Goal: Information Seeking & Learning: Learn about a topic

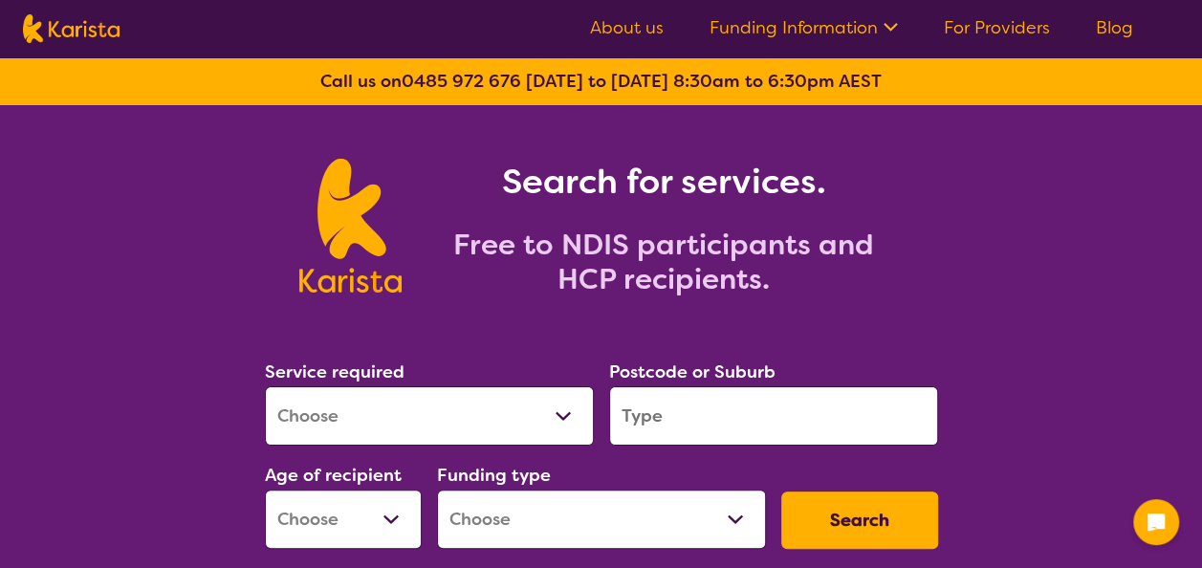
scroll to position [191, 0]
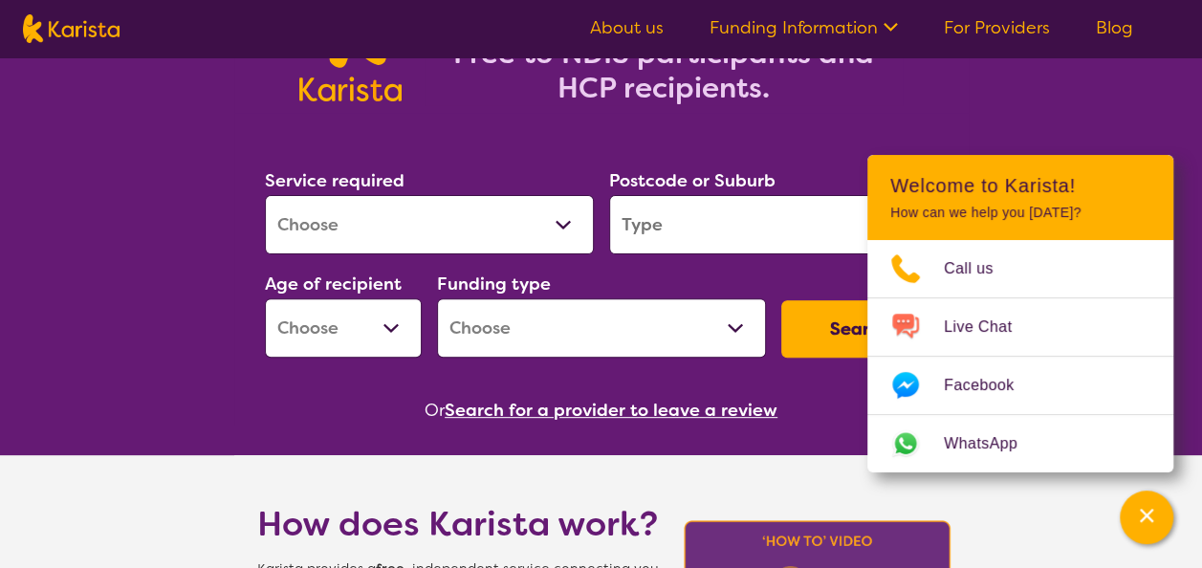
click at [537, 224] on select "Allied Health Assistant Assessment ([MEDICAL_DATA] or [MEDICAL_DATA]) Behaviour…" at bounding box center [429, 224] width 329 height 59
click at [415, 215] on select "Allied Health Assistant Assessment ([MEDICAL_DATA] or [MEDICAL_DATA]) Behaviour…" at bounding box center [429, 224] width 329 height 59
select select "[MEDICAL_DATA]"
click at [265, 195] on select "Allied Health Assistant Assessment ([MEDICAL_DATA] or [MEDICAL_DATA]) Behaviour…" at bounding box center [429, 224] width 329 height 59
click at [770, 240] on input "search" at bounding box center [773, 224] width 329 height 59
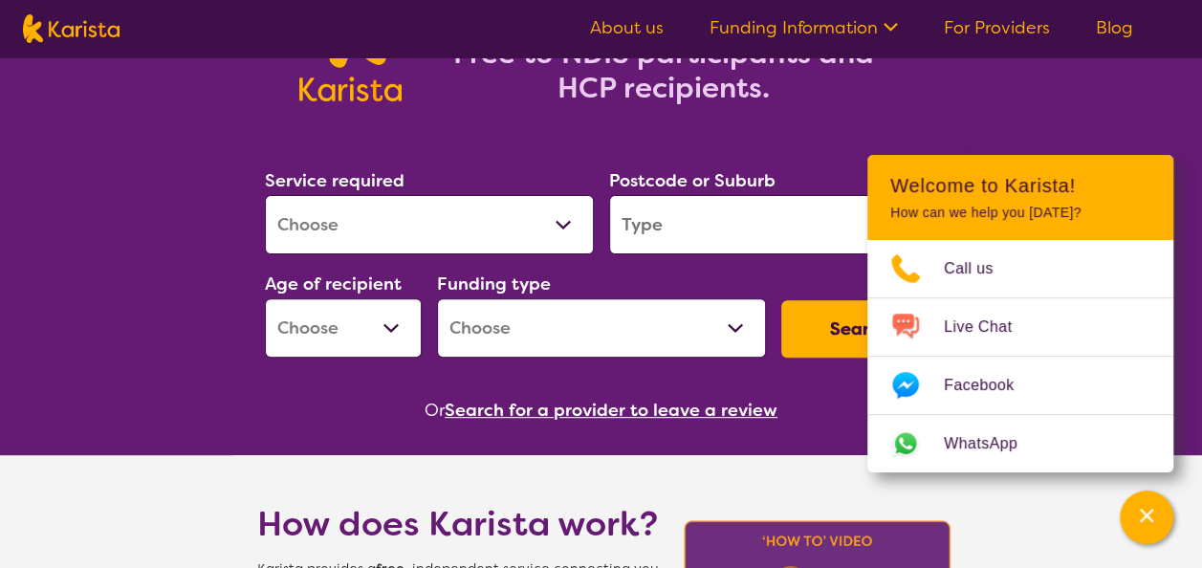
click at [759, 231] on input "search" at bounding box center [773, 224] width 329 height 59
paste input "3024"
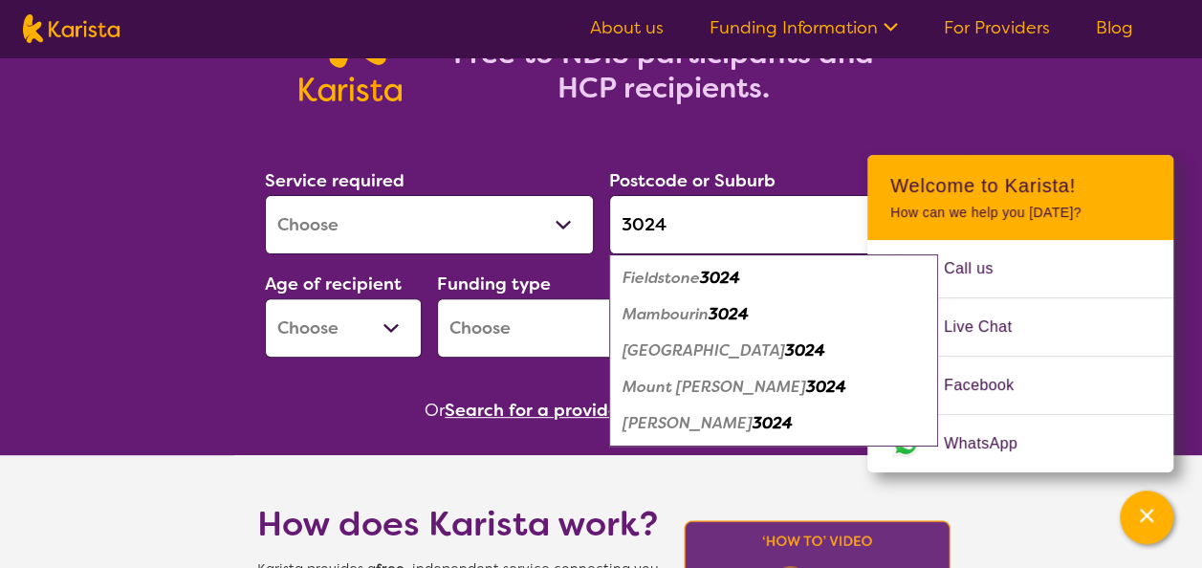
type input "3024"
click at [362, 327] on select "Early Childhood - 0 to 9 Child - 10 to 11 Adolescent - 12 to 17 Adult - 18 to 6…" at bounding box center [343, 327] width 157 height 59
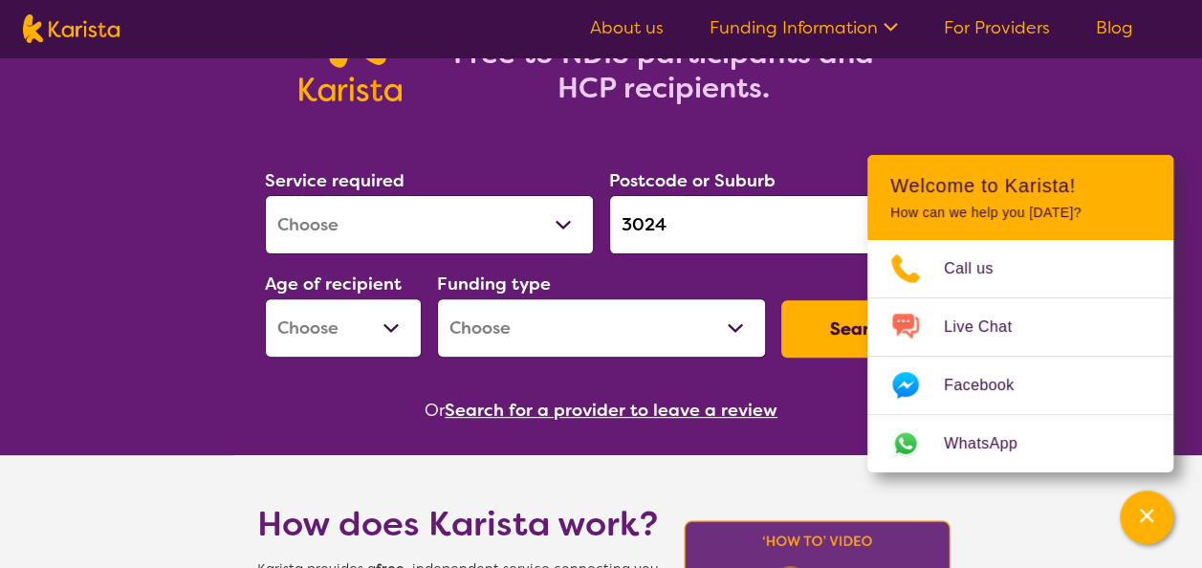
select select "AS"
click at [265, 298] on select "Early Childhood - 0 to 9 Child - 10 to 11 Adolescent - 12 to 17 Adult - 18 to 6…" at bounding box center [343, 327] width 157 height 59
click at [552, 327] on select "Home Care Package (HCP) National Disability Insurance Scheme (NDIS) I don't know" at bounding box center [601, 327] width 329 height 59
select select "NDIS"
click at [437, 298] on select "Home Care Package (HCP) National Disability Insurance Scheme (NDIS) I don't know" at bounding box center [601, 327] width 329 height 59
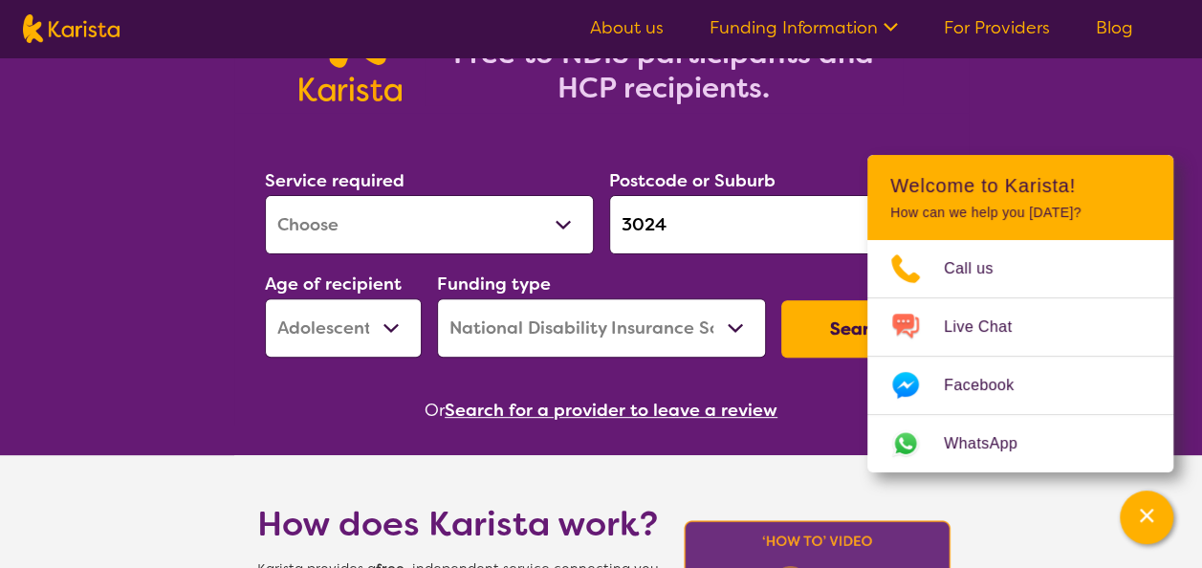
scroll to position [383, 0]
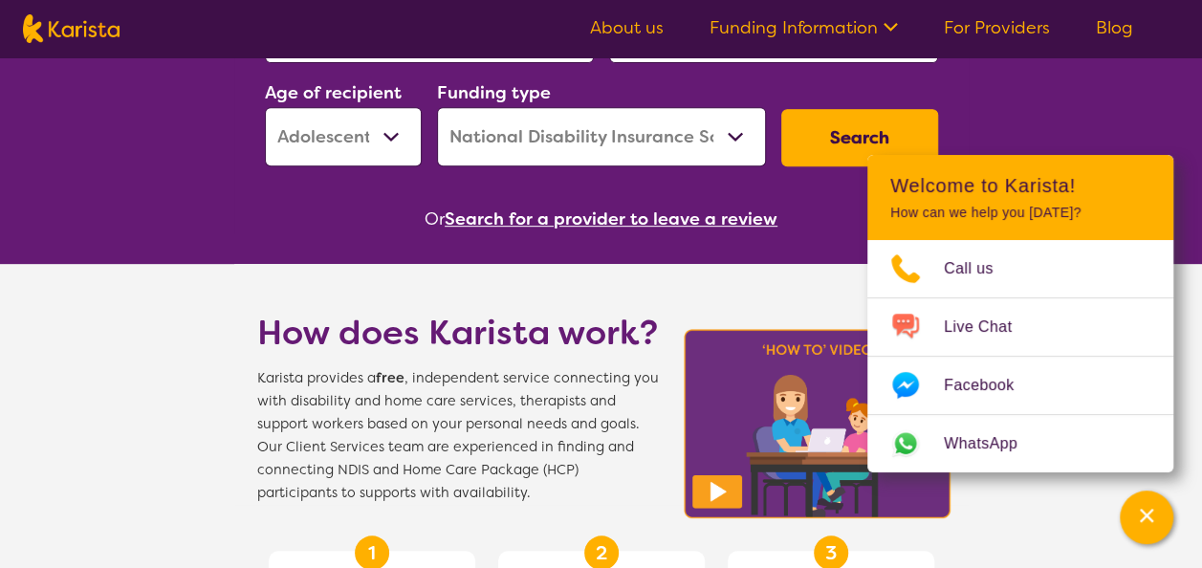
click at [849, 119] on button "Search" at bounding box center [859, 137] width 157 height 57
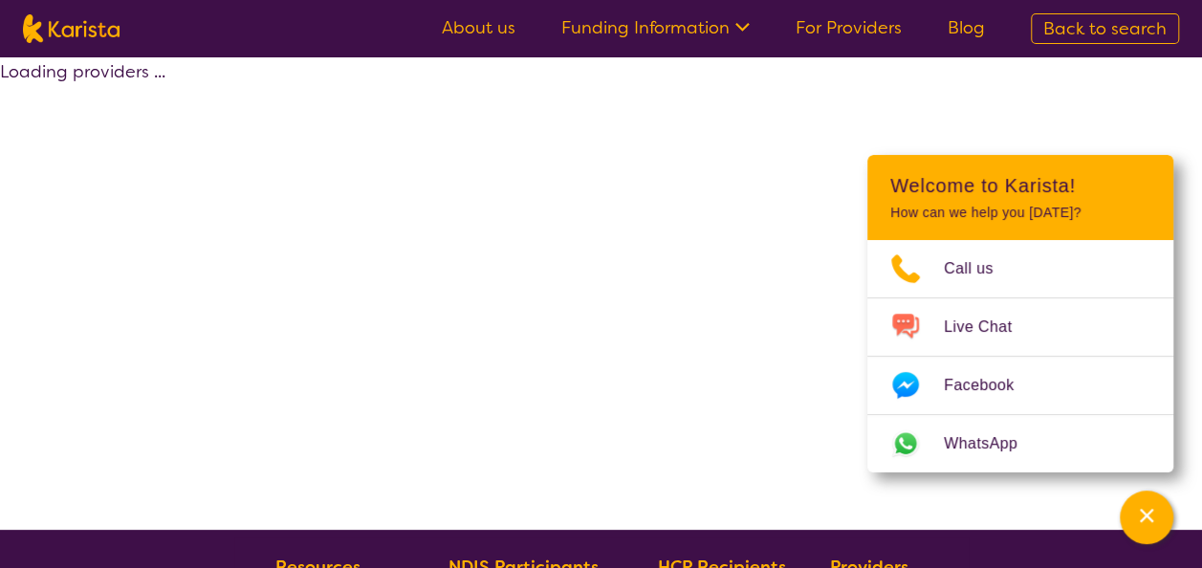
select select "by_score"
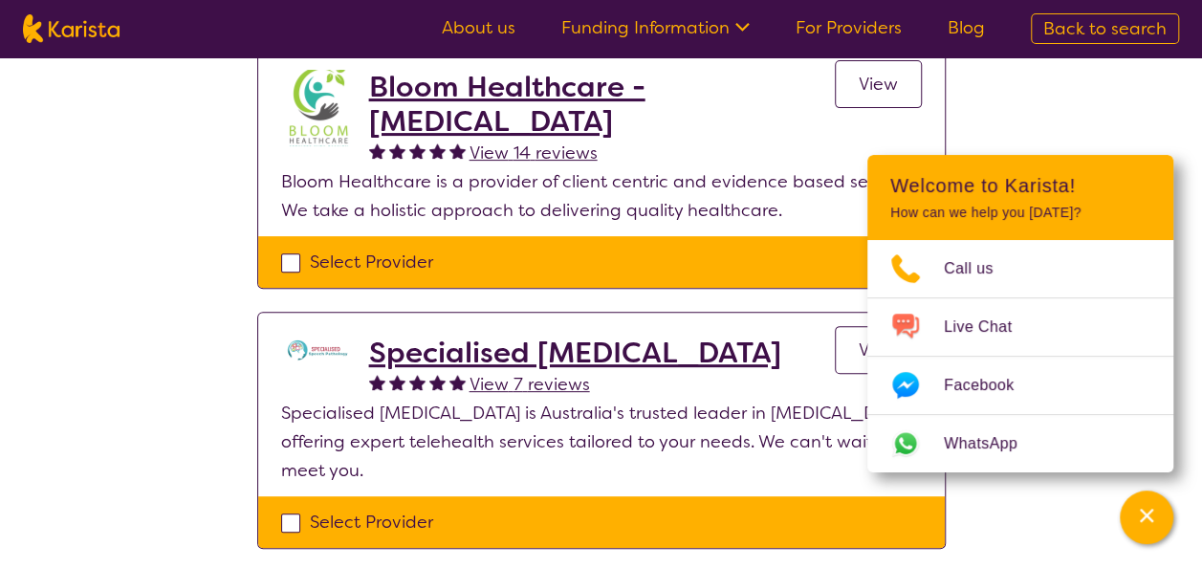
scroll to position [191, 0]
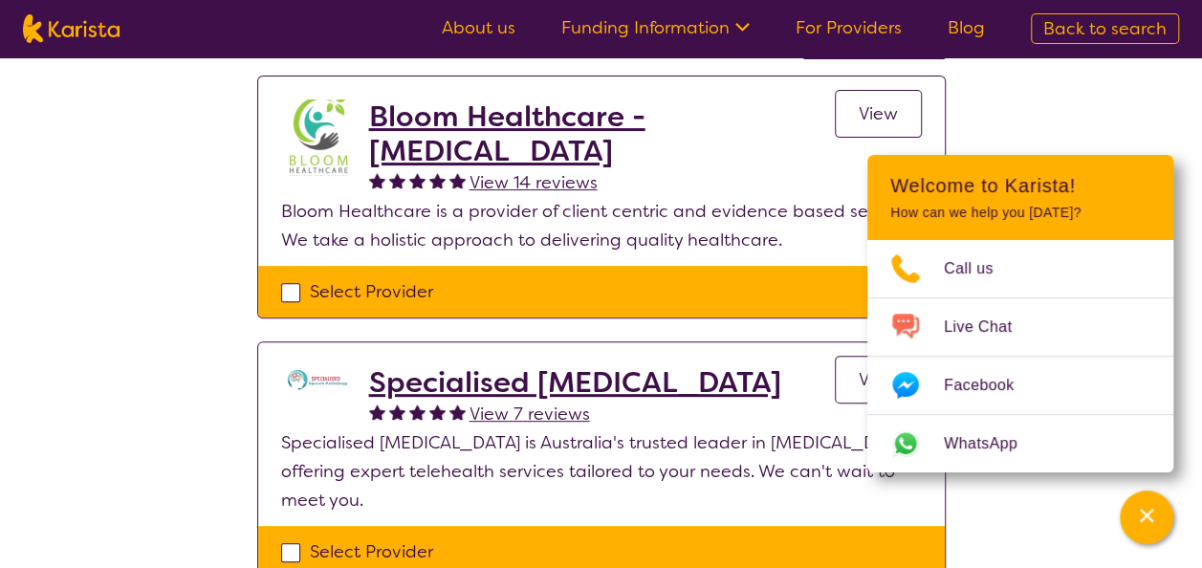
click at [627, 121] on h2 "Bloom Healthcare - [MEDICAL_DATA]" at bounding box center [602, 133] width 466 height 69
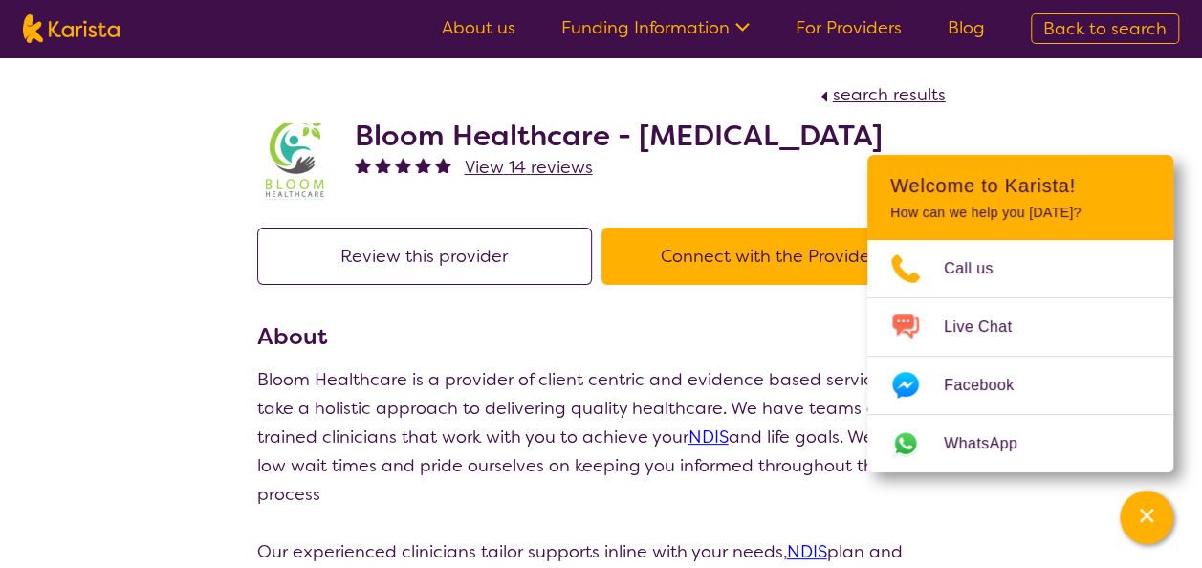
click at [511, 128] on h2 "Bloom Healthcare - [MEDICAL_DATA]" at bounding box center [619, 136] width 528 height 34
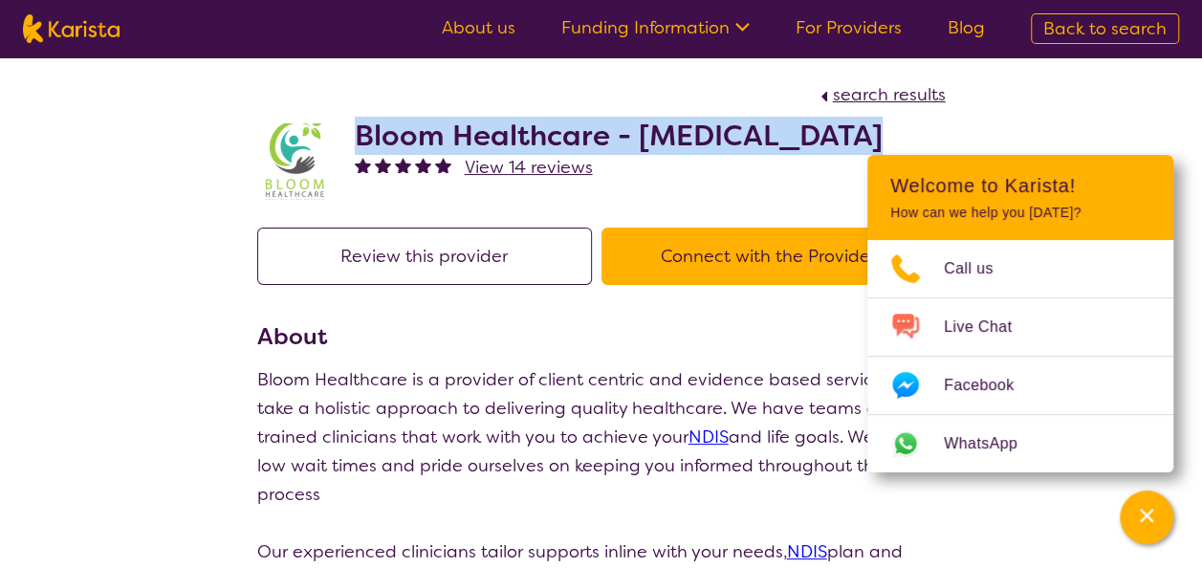
drag, startPoint x: 352, startPoint y: 132, endPoint x: 885, endPoint y: 130, distance: 533.6
click at [885, 130] on div "Bloom Healthcare - [MEDICAL_DATA] View 14 reviews" at bounding box center [601, 157] width 689 height 96
copy h2 "Bloom Healthcare - [MEDICAL_DATA]"
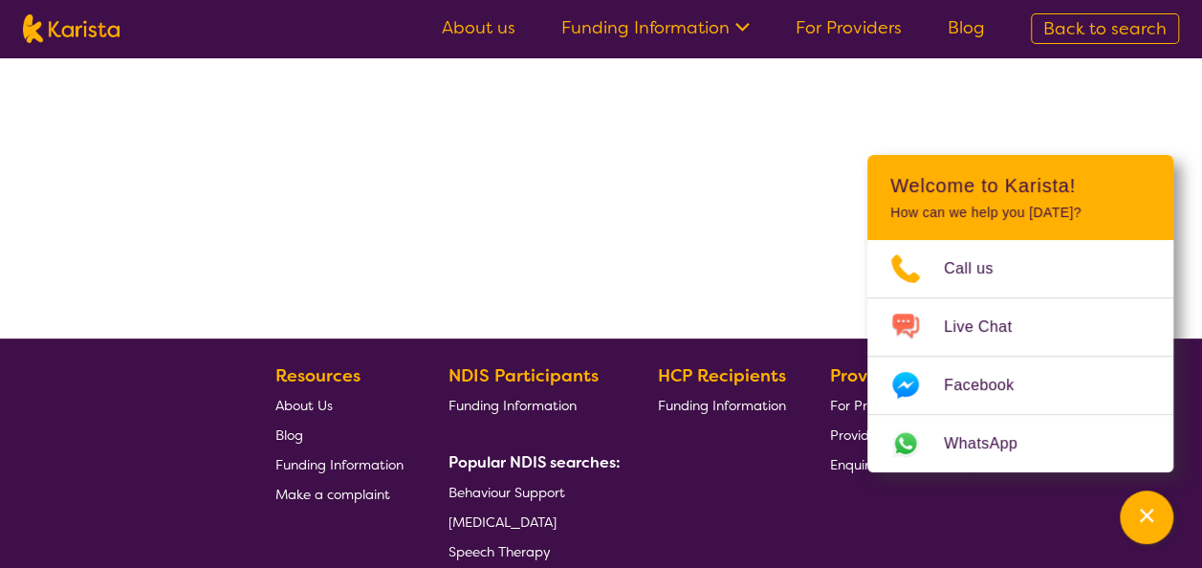
select select "by_score"
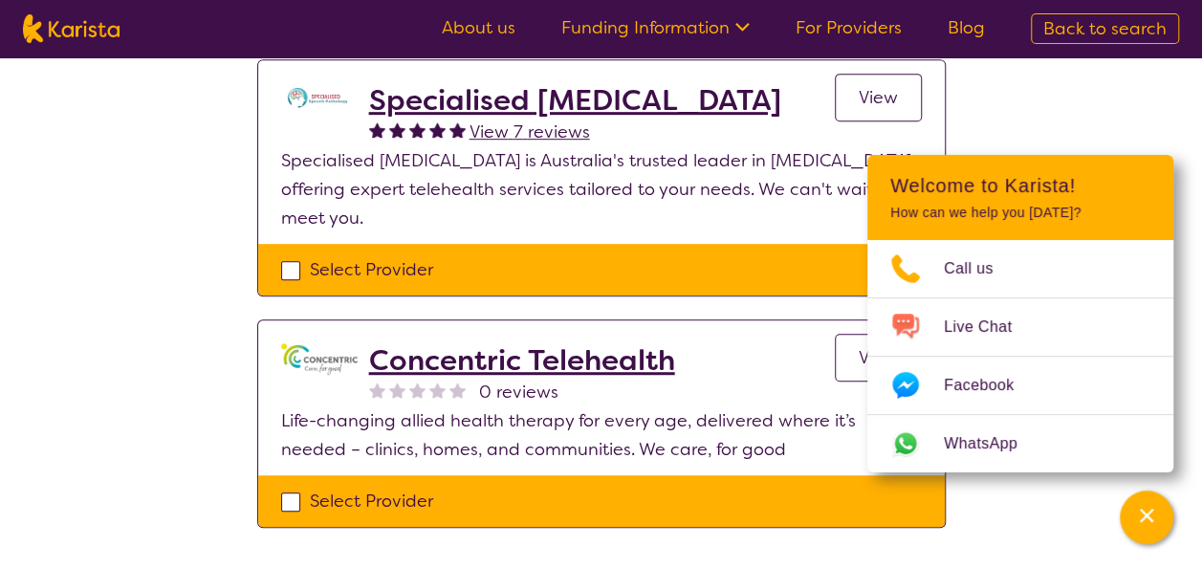
scroll to position [478, 0]
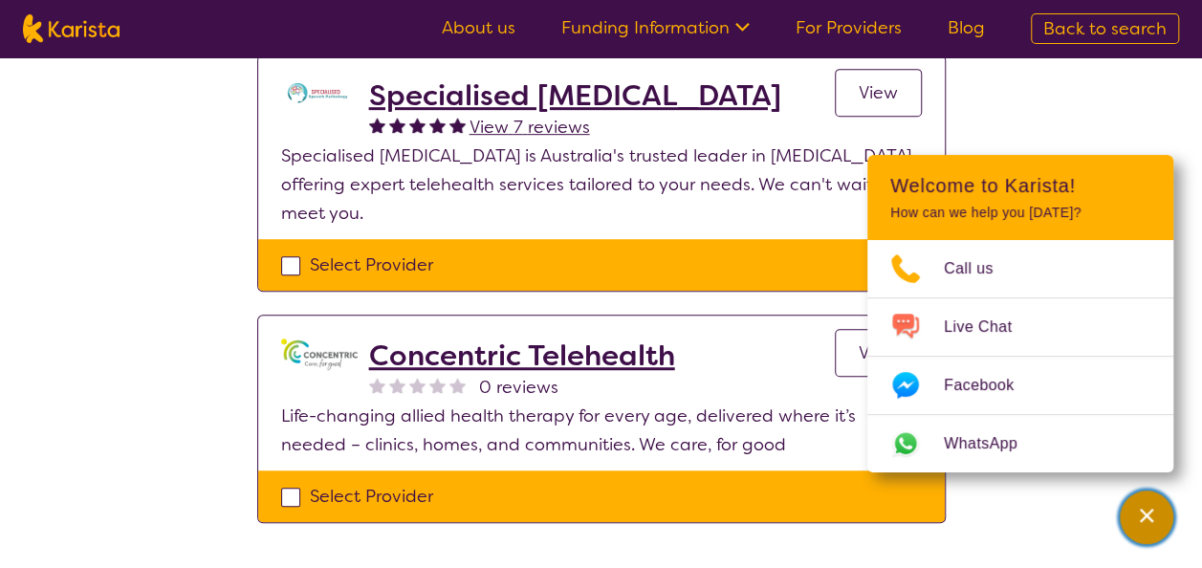
click at [1167, 516] on button "Channel Menu" at bounding box center [1147, 518] width 54 height 54
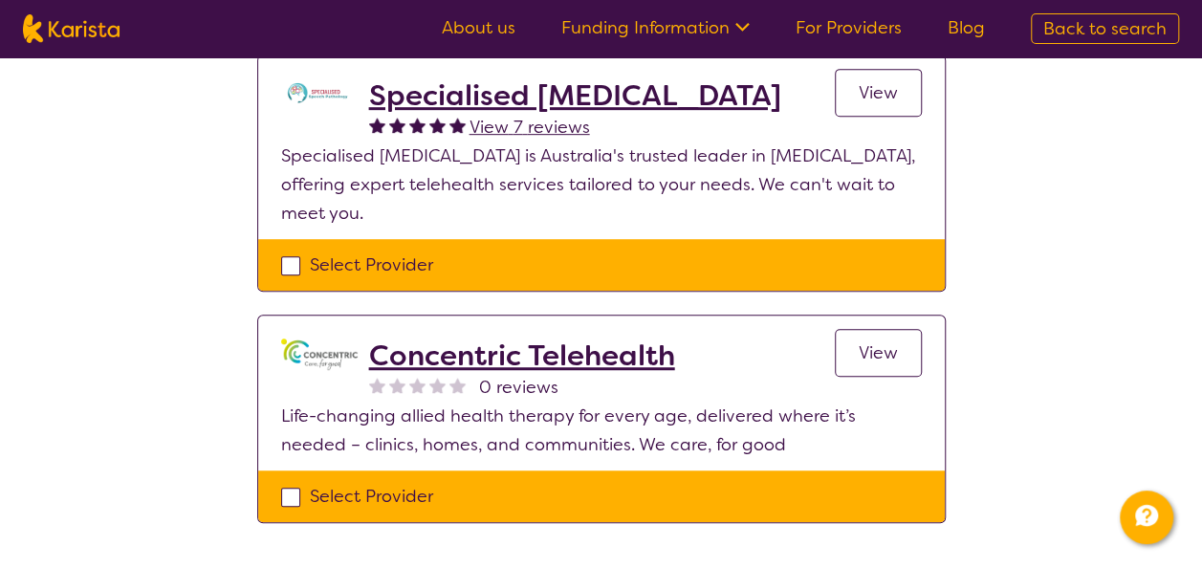
click at [878, 350] on span "View" at bounding box center [878, 352] width 39 height 23
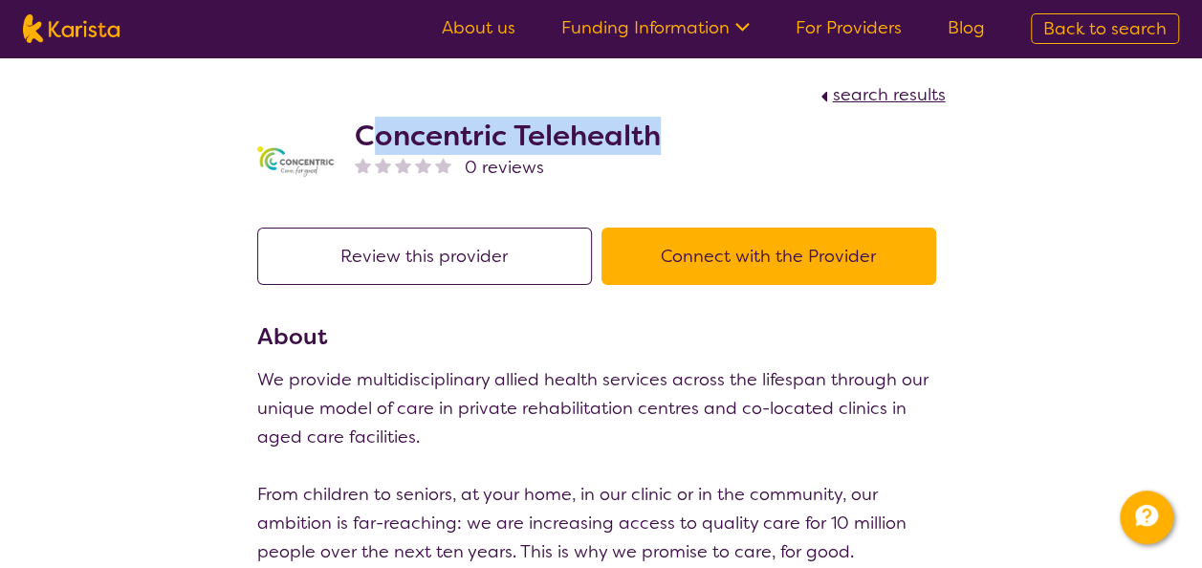
drag, startPoint x: 366, startPoint y: 134, endPoint x: 654, endPoint y: 123, distance: 288.0
click at [654, 123] on h2 "Concentric Telehealth" at bounding box center [508, 136] width 306 height 34
drag, startPoint x: 654, startPoint y: 123, endPoint x: 616, endPoint y: 152, distance: 47.8
click at [616, 152] on h2 "Concentric Telehealth" at bounding box center [508, 136] width 306 height 34
drag, startPoint x: 346, startPoint y: 136, endPoint x: 672, endPoint y: 138, distance: 326.1
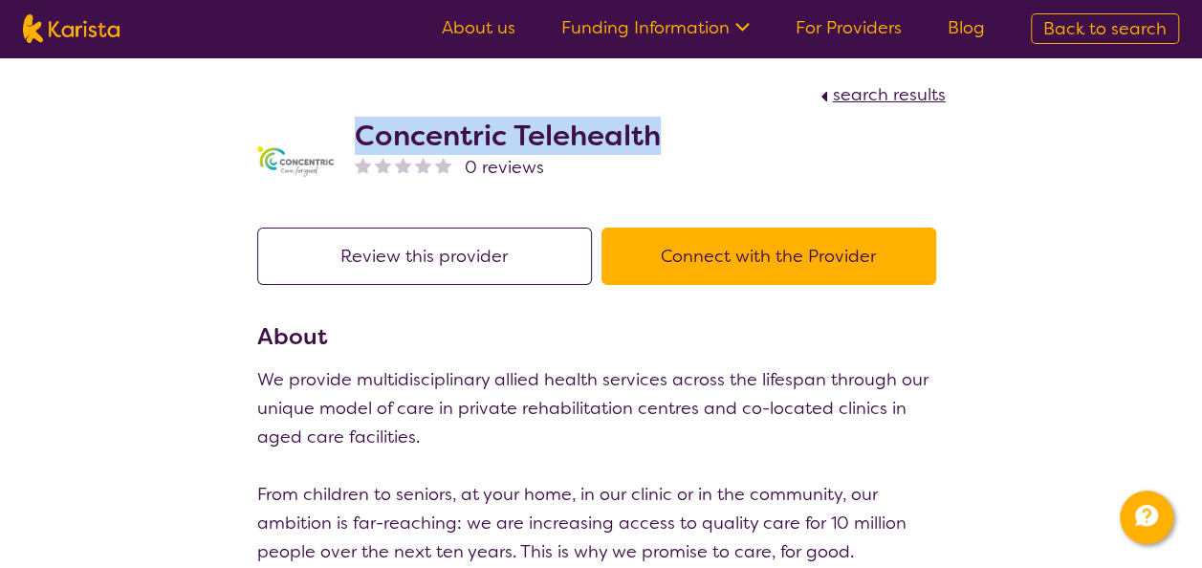
click at [672, 138] on div "Concentric Telehealth 0 reviews" at bounding box center [601, 157] width 689 height 96
copy h2 "Concentric Telehealth"
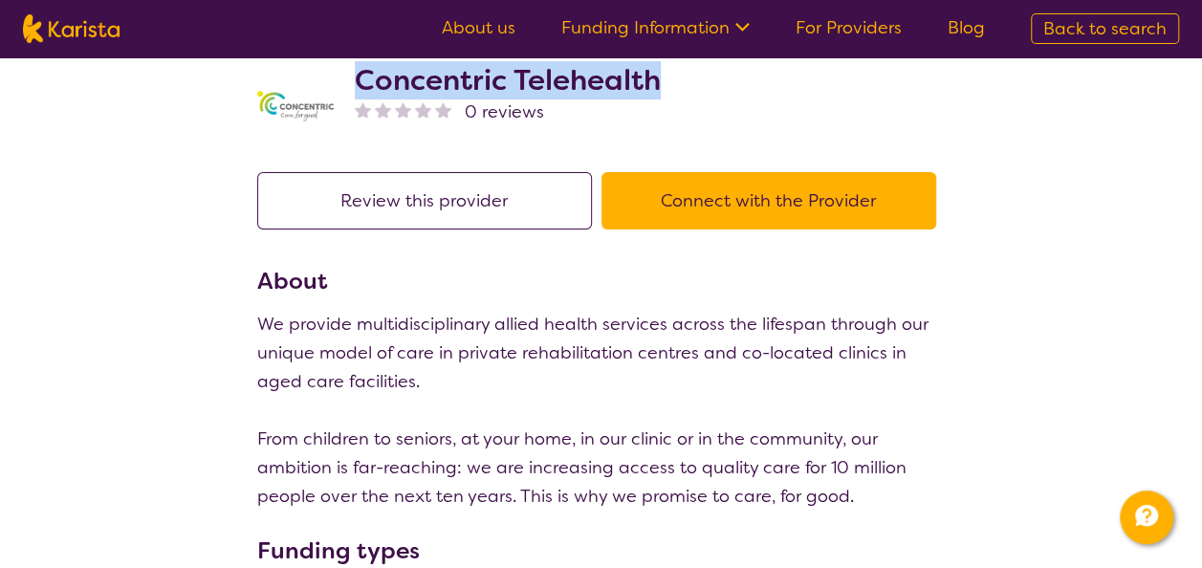
scroll to position [96, 0]
